Goal: Information Seeking & Learning: Learn about a topic

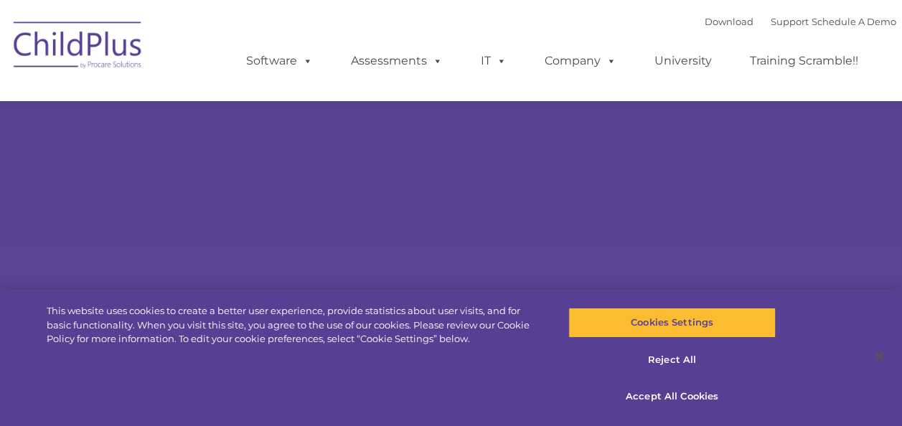
type input ""
select select "MEDIUM"
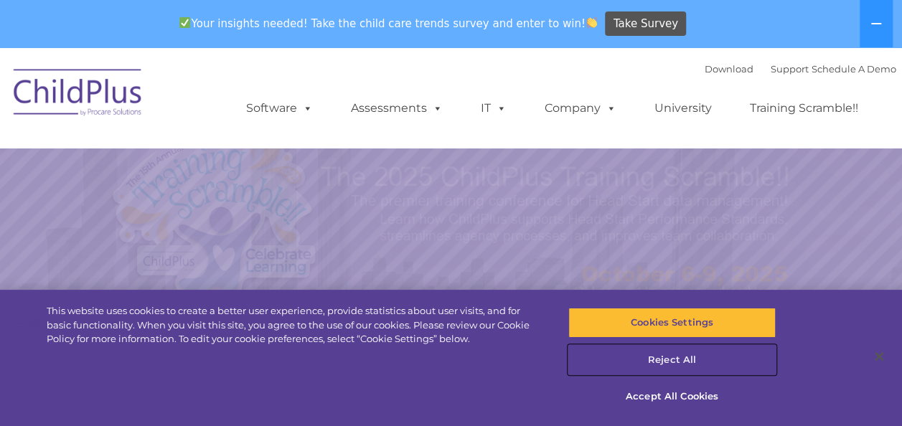
click at [671, 362] on button "Reject All" at bounding box center [671, 360] width 207 height 30
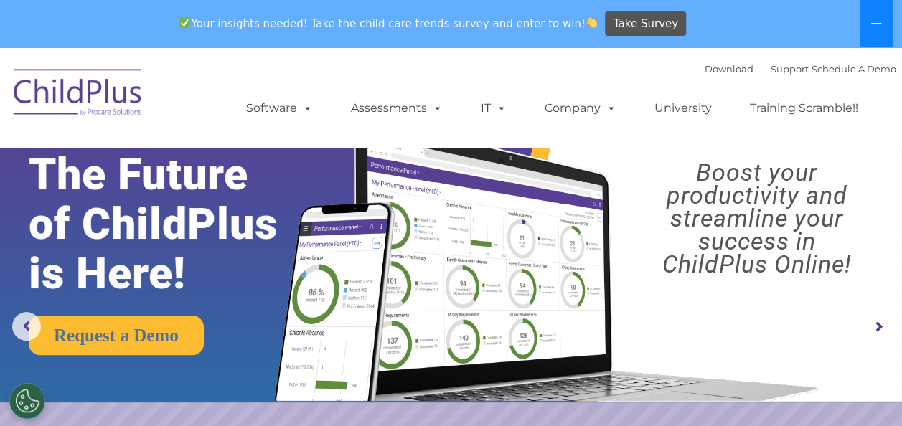
click at [881, 21] on icon at bounding box center [875, 23] width 11 height 11
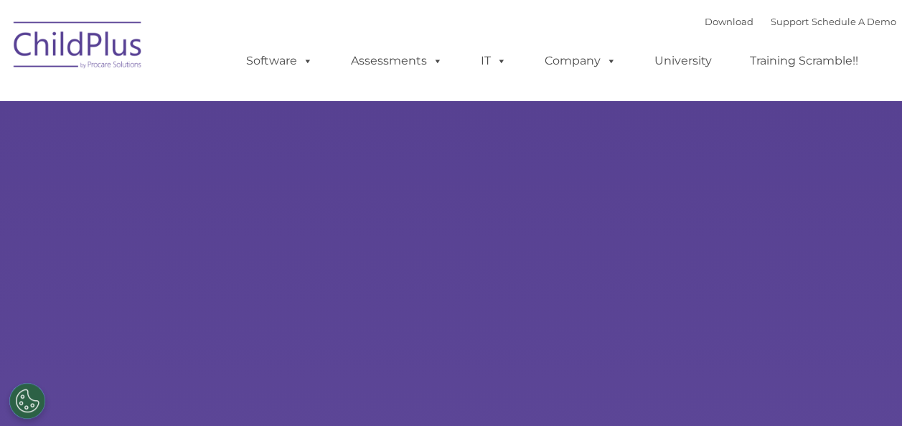
select select "MEDIUM"
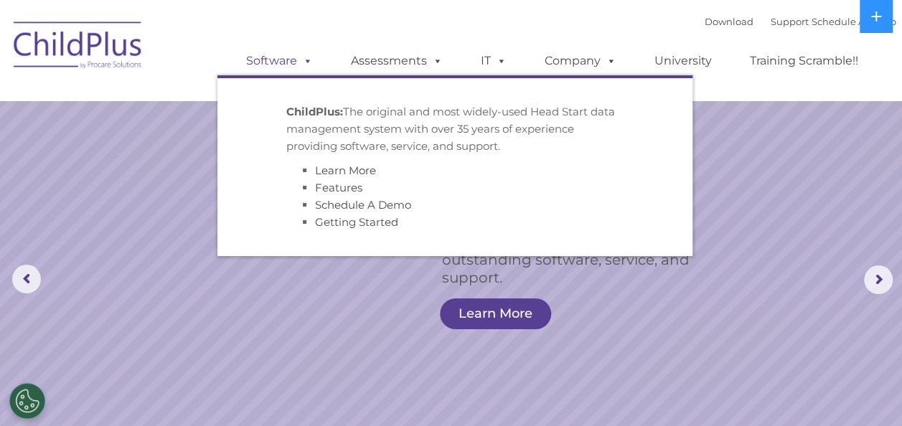
click at [287, 64] on link "Software" at bounding box center [279, 61] width 95 height 29
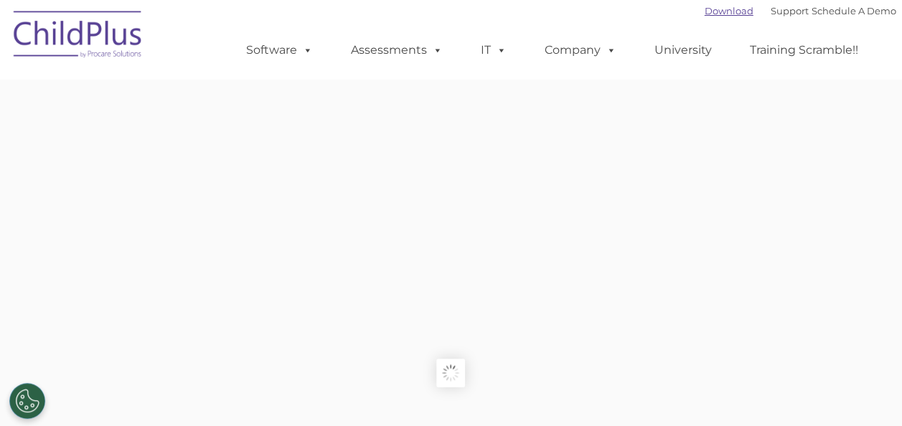
type input ""
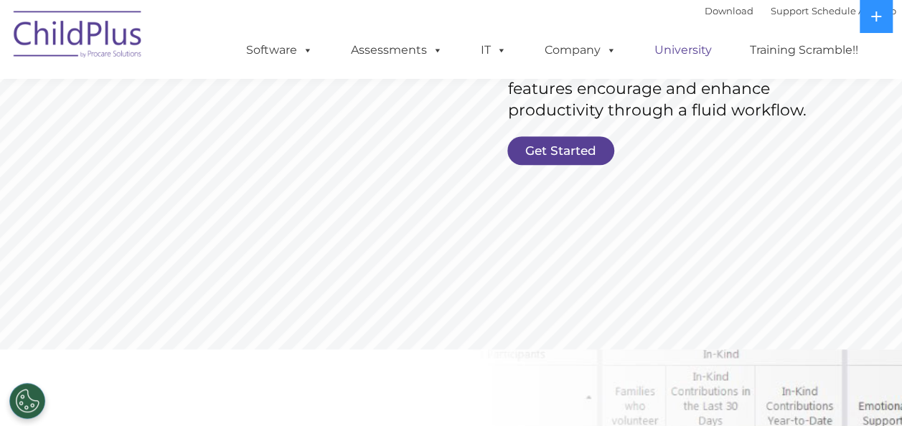
scroll to position [347, 0]
click at [564, 152] on link "Get Started" at bounding box center [560, 150] width 107 height 29
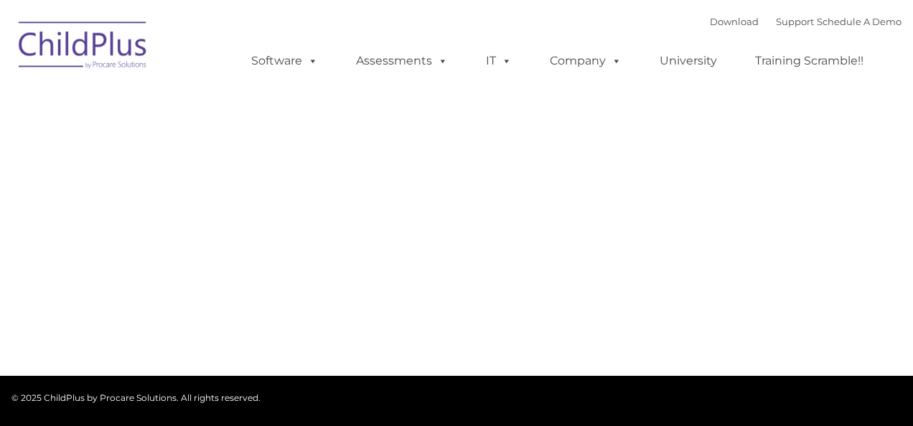
type input ""
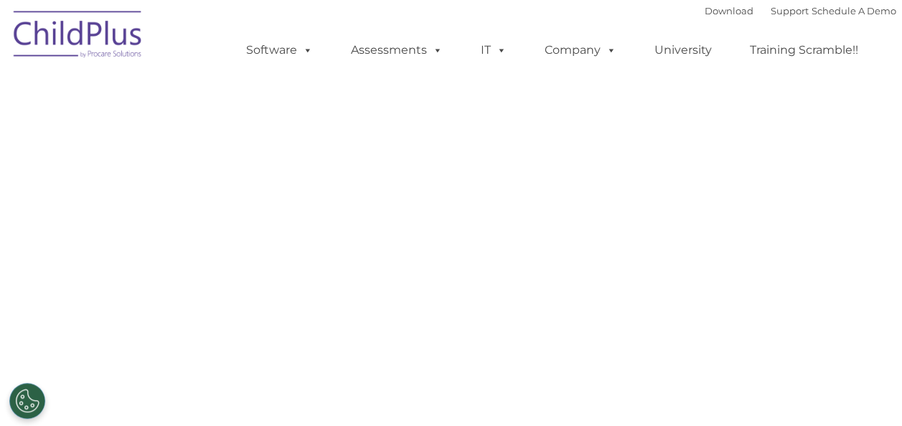
select select "MEDIUM"
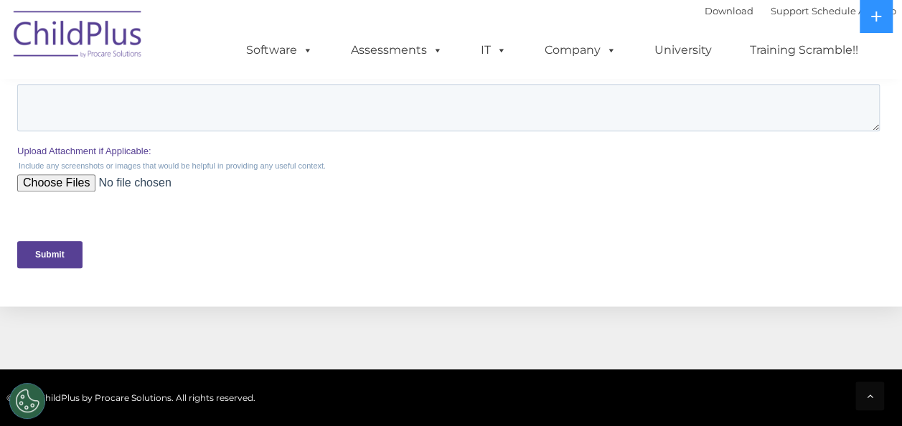
scroll to position [618, 0]
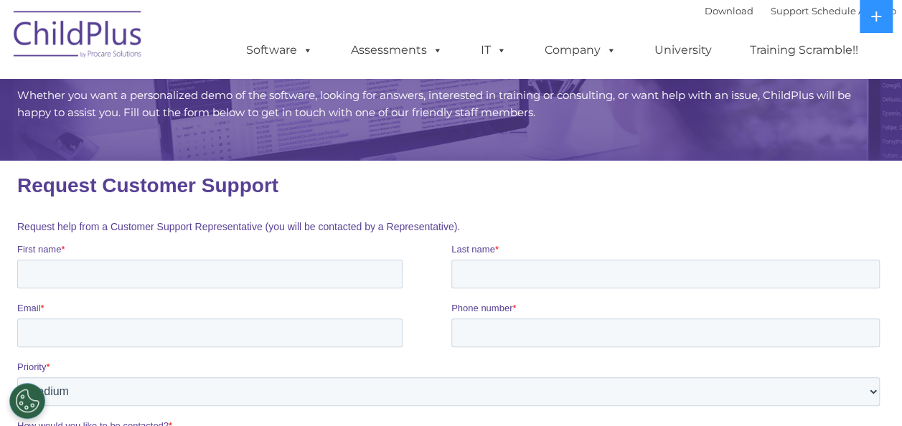
scroll to position [0, 0]
